Goal: Learn about a topic: Learn about a topic

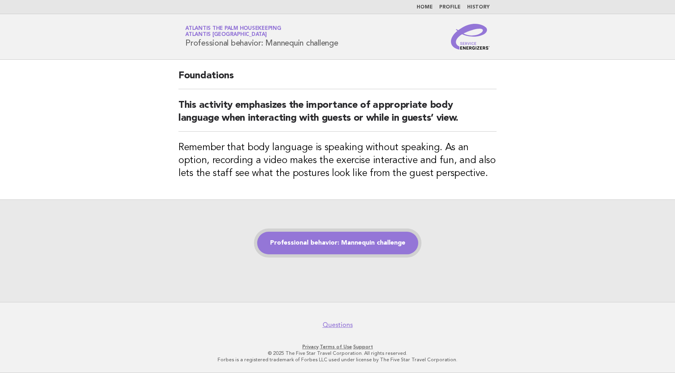
click at [323, 247] on link "Professional behavior: Mannequin challenge" at bounding box center [337, 243] width 161 height 23
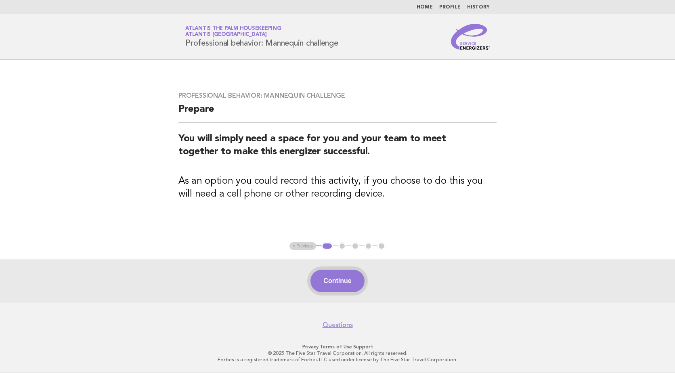
click at [343, 284] on button "Continue" at bounding box center [337, 281] width 54 height 23
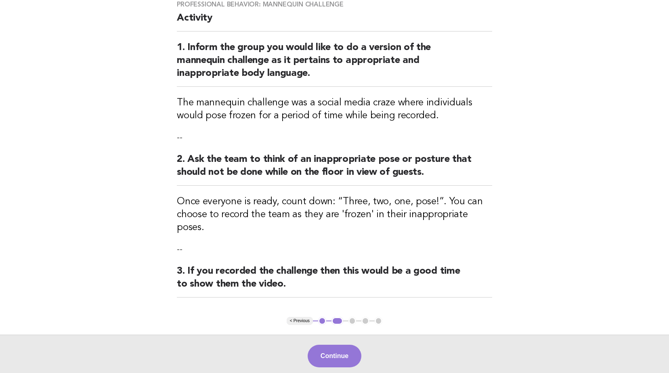
scroll to position [81, 0]
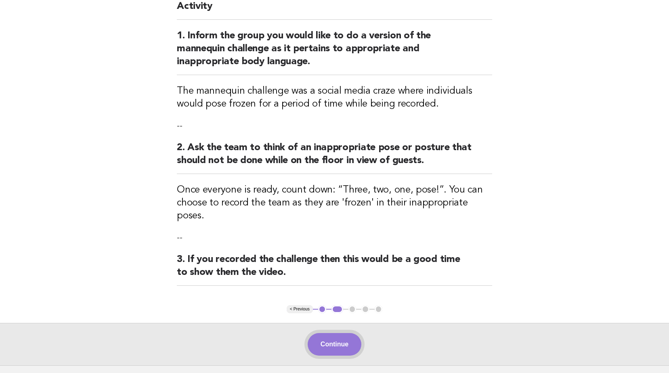
click at [344, 333] on button "Continue" at bounding box center [334, 344] width 54 height 23
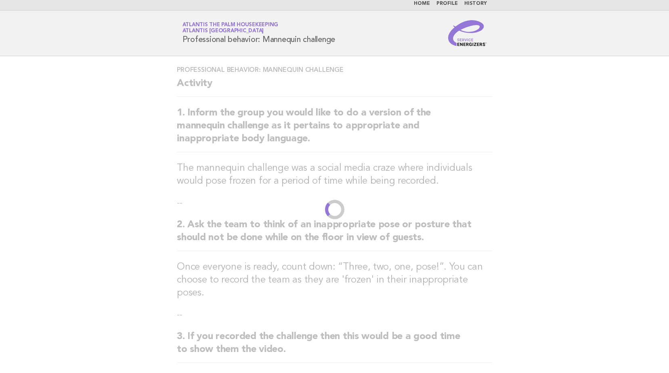
scroll to position [0, 0]
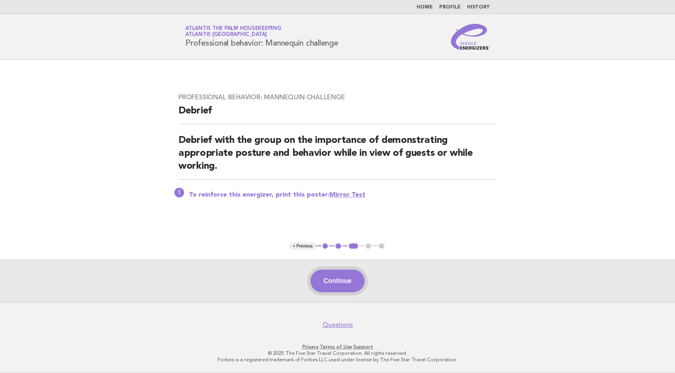
click at [348, 280] on button "Continue" at bounding box center [337, 281] width 54 height 23
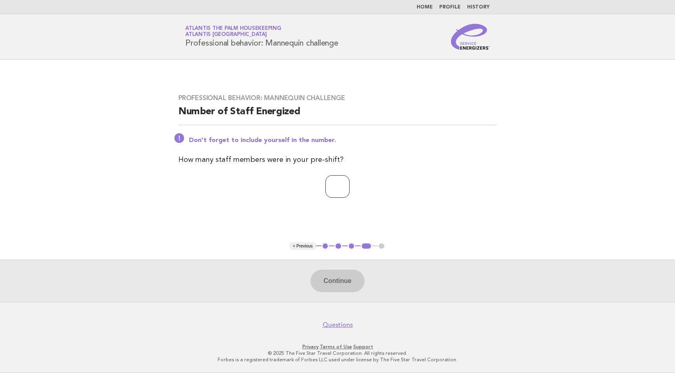
click at [326, 188] on input "number" at bounding box center [337, 186] width 24 height 23
type input "*"
type input "***"
click at [354, 277] on button "Continue" at bounding box center [337, 281] width 54 height 23
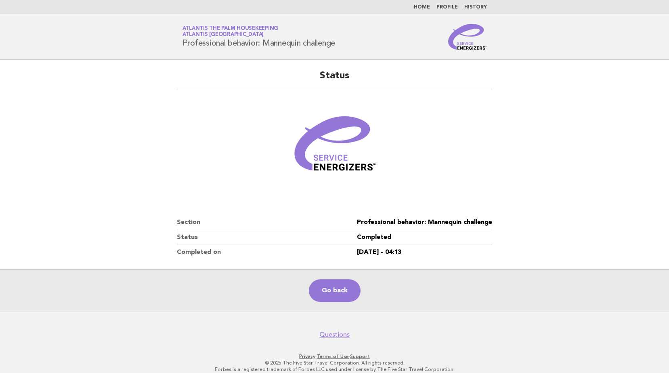
click at [424, 5] on link "Home" at bounding box center [422, 7] width 16 height 5
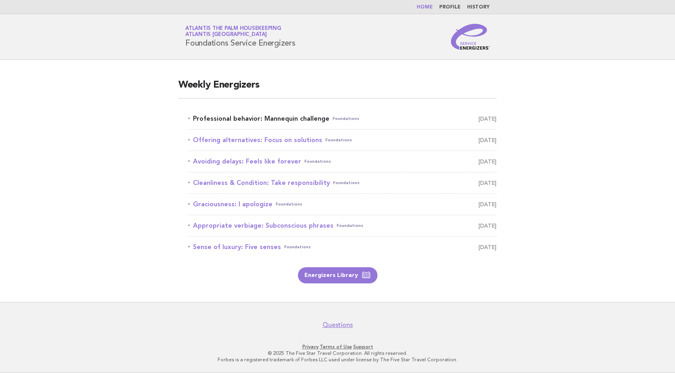
click at [281, 117] on link "Professional behavior: Mannequin challenge Foundations [DATE]" at bounding box center [342, 118] width 308 height 11
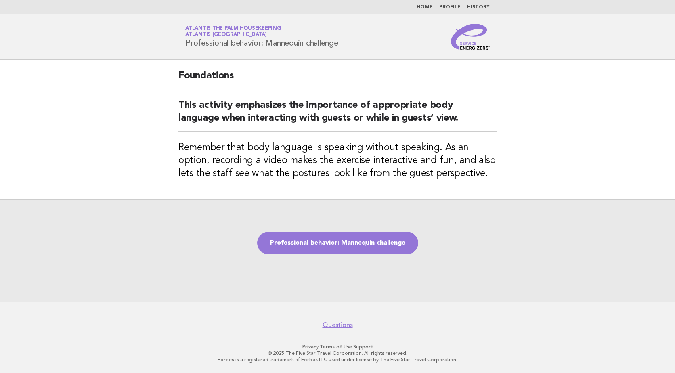
click at [431, 5] on link "Home" at bounding box center [424, 7] width 16 height 5
